Goal: Check status

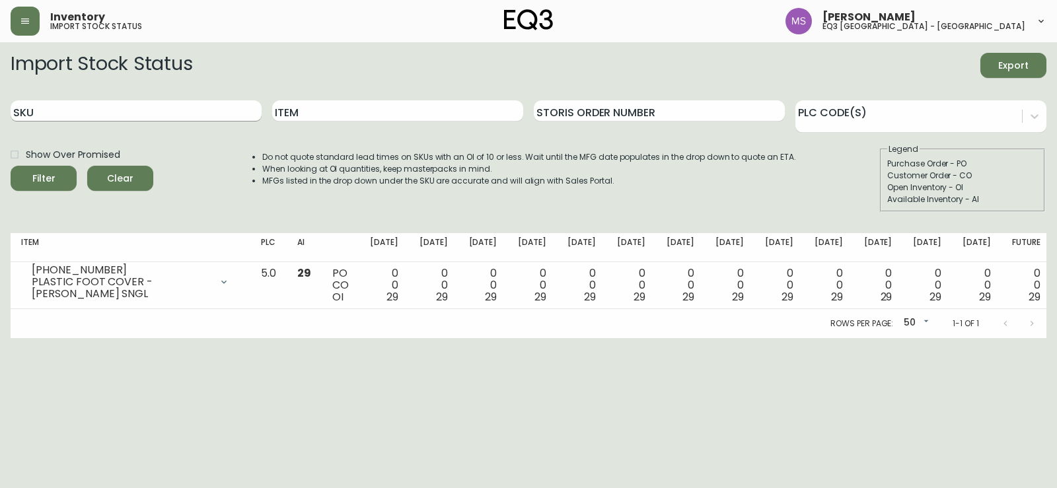
drag, startPoint x: 106, startPoint y: 99, endPoint x: 96, endPoint y: 104, distance: 11.2
click at [102, 102] on div "SKU" at bounding box center [136, 111] width 251 height 43
click at [93, 106] on input "SKU" at bounding box center [136, 110] width 251 height 21
paste input "[PHONE_NUMBER]"
type input "[PHONE_NUMBER]"
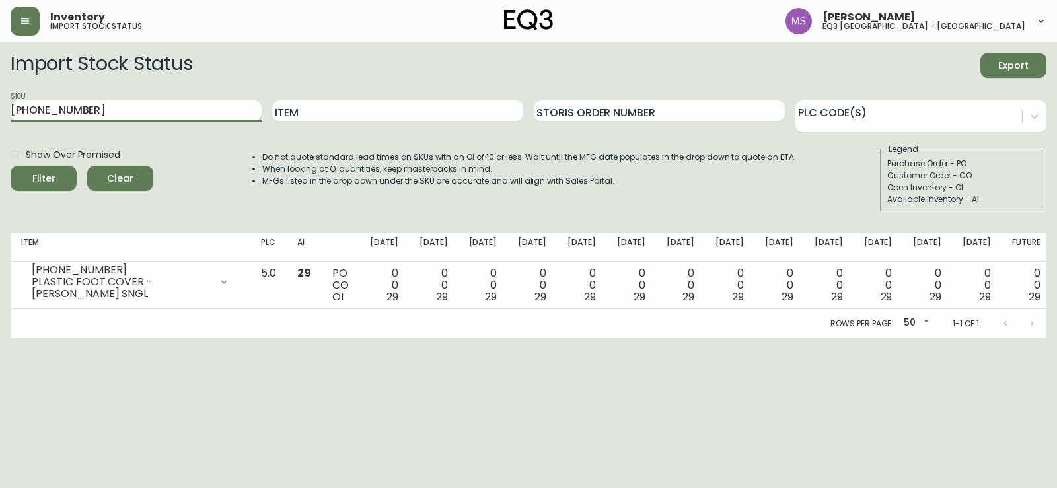
click at [11, 166] on button "Filter" at bounding box center [44, 178] width 66 height 25
